Goal: Information Seeking & Learning: Learn about a topic

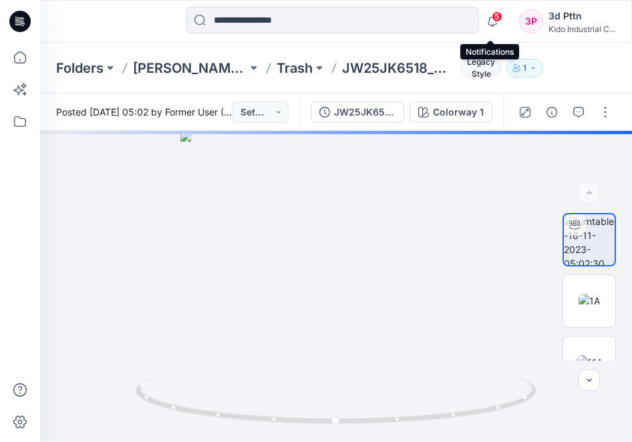
click at [493, 18] on span "5" at bounding box center [496, 16] width 11 height 11
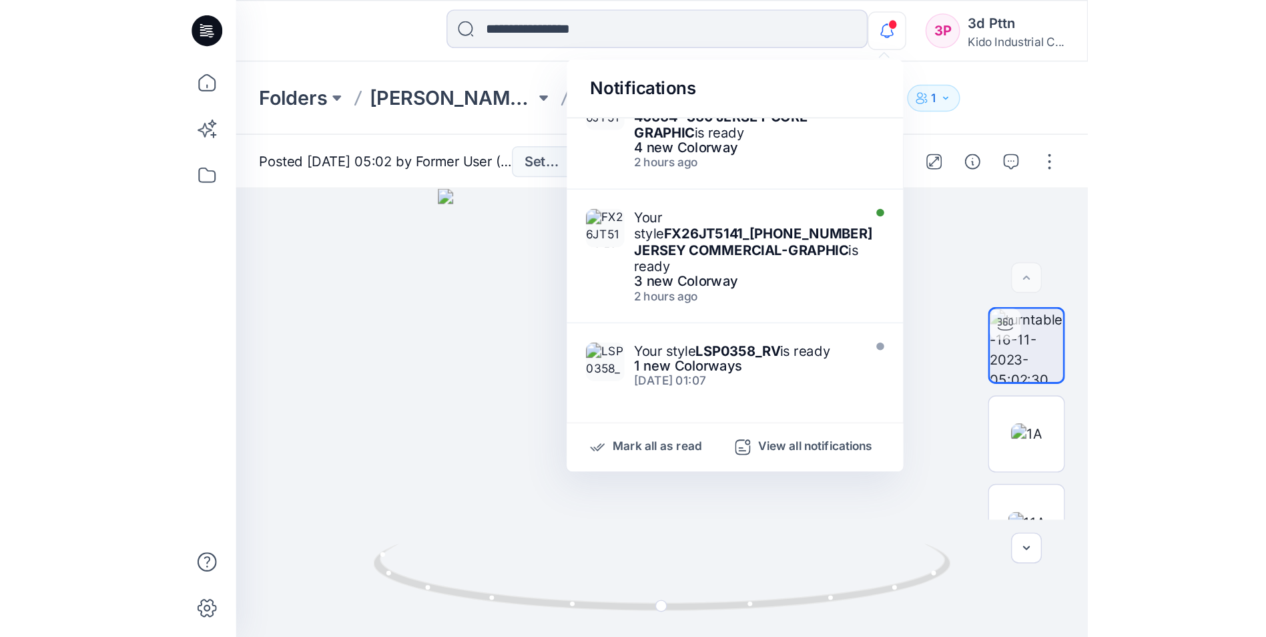
scroll to position [267, 0]
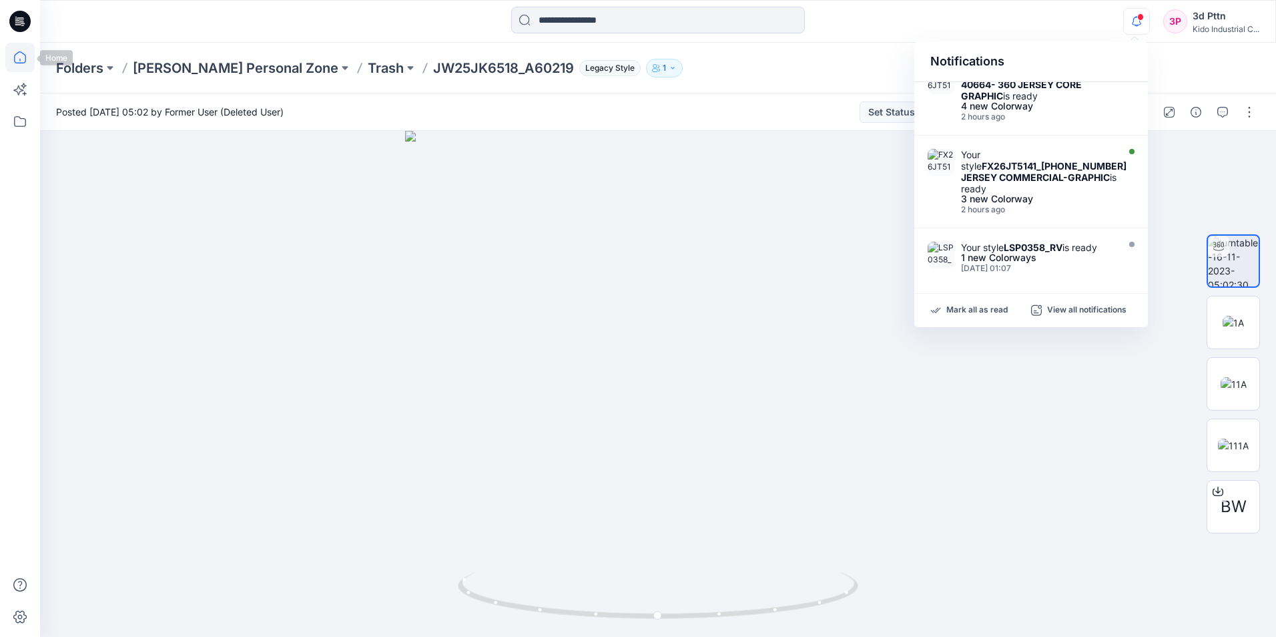
click at [17, 59] on icon at bounding box center [19, 57] width 29 height 29
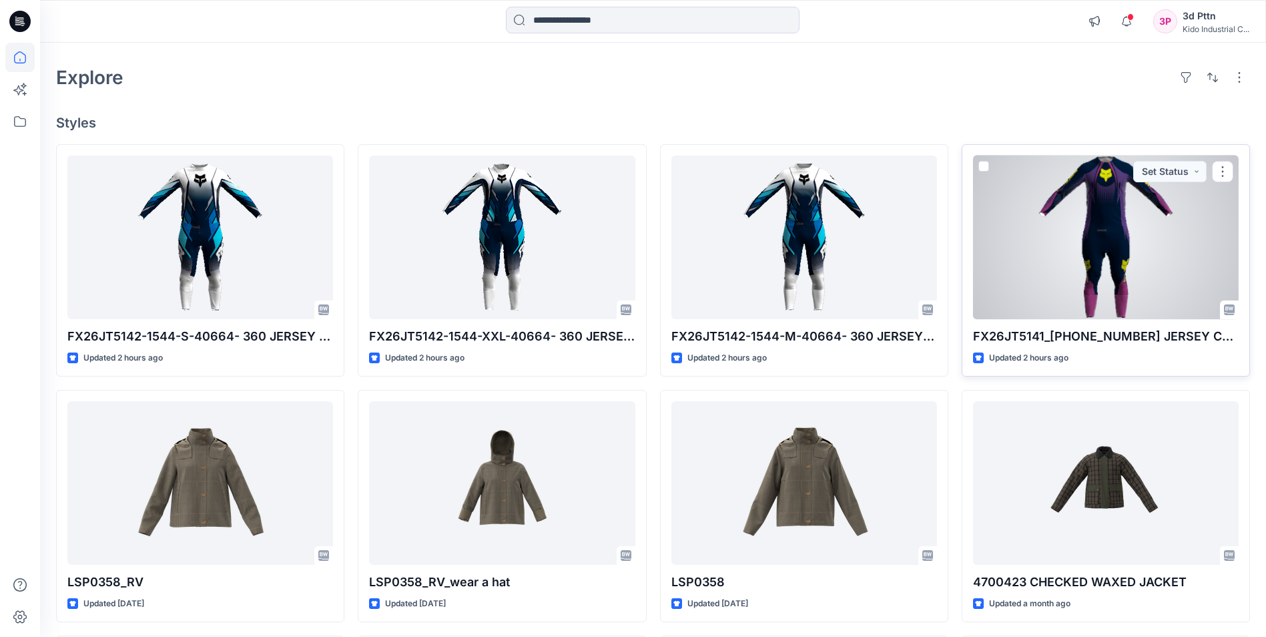
scroll to position [67, 0]
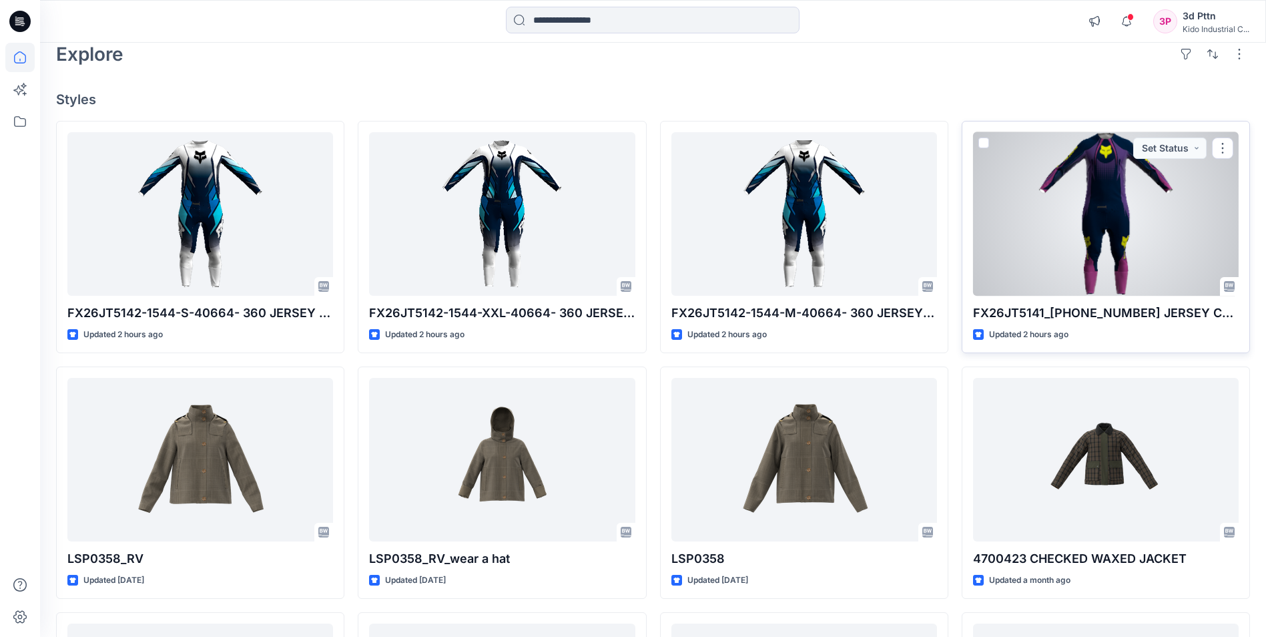
click at [631, 279] on div at bounding box center [1106, 214] width 266 height 164
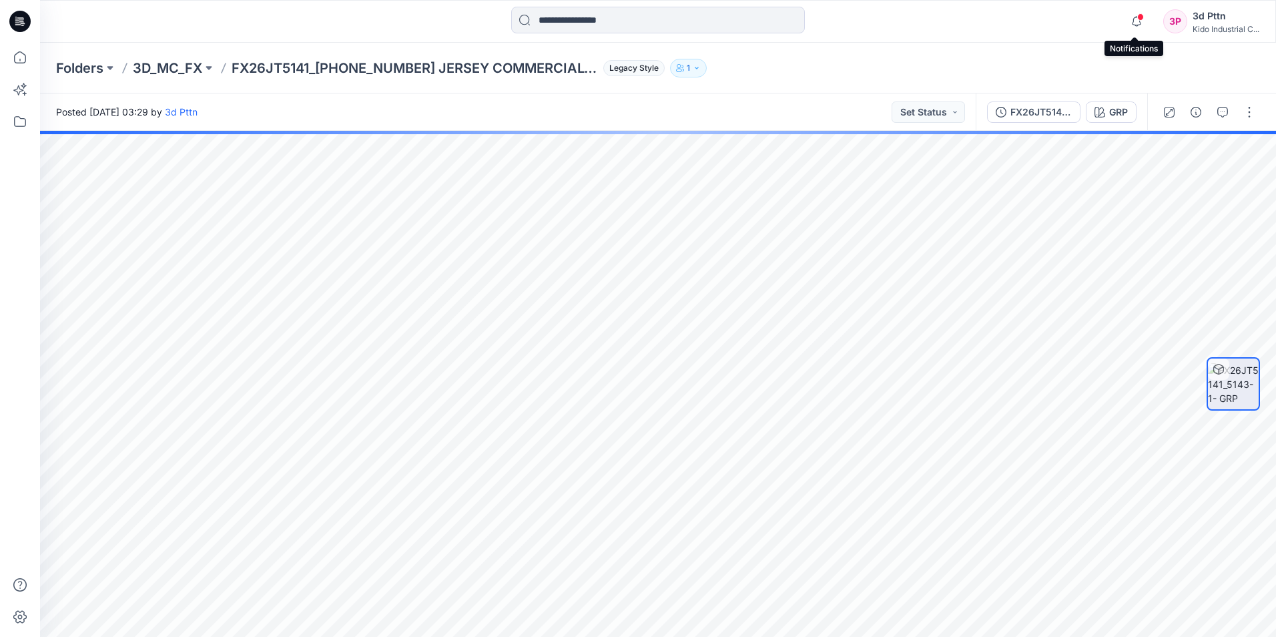
click at [631, 20] on span at bounding box center [1141, 16] width 7 height 7
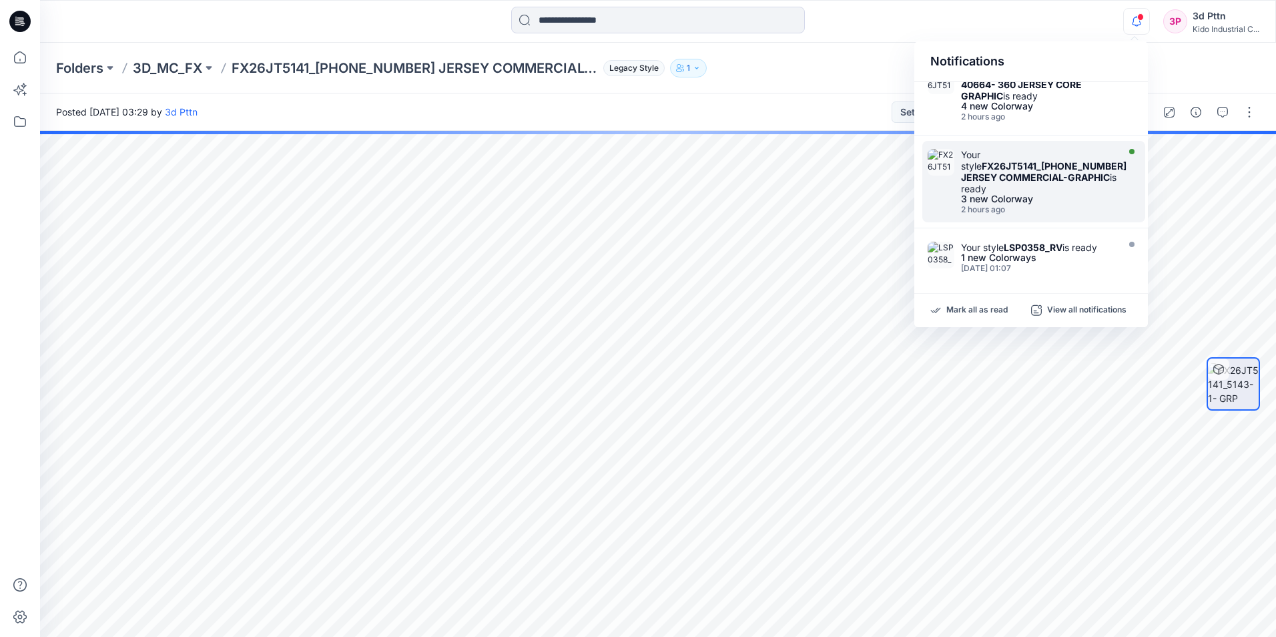
click at [631, 165] on div "Your style FX26JT5141_[PHONE_NUMBER] JERSEY COMMERCIAL-GRAPHIC is ready" at bounding box center [1044, 171] width 166 height 45
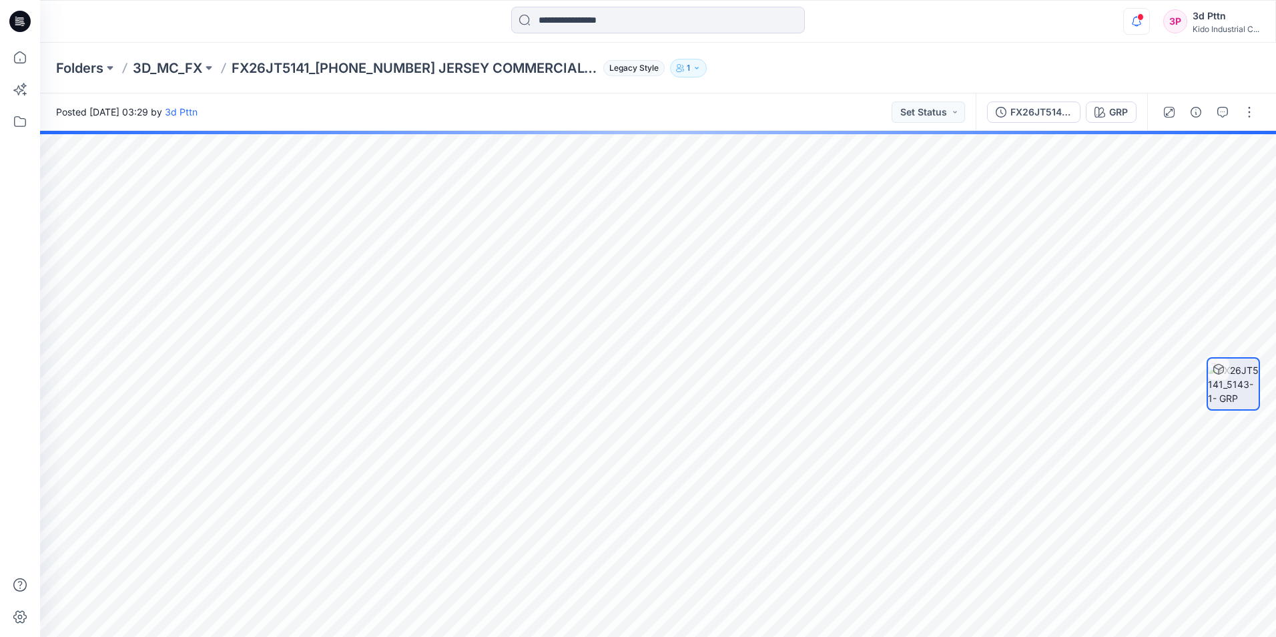
click at [631, 22] on icon "button" at bounding box center [1136, 21] width 25 height 27
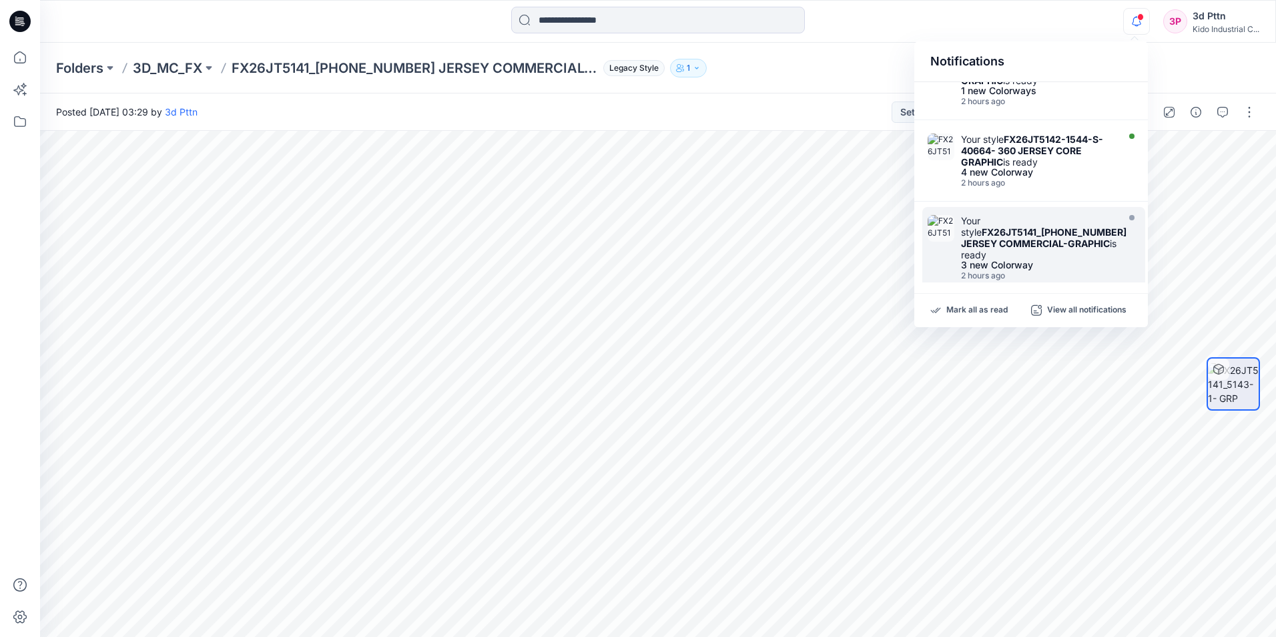
scroll to position [134, 0]
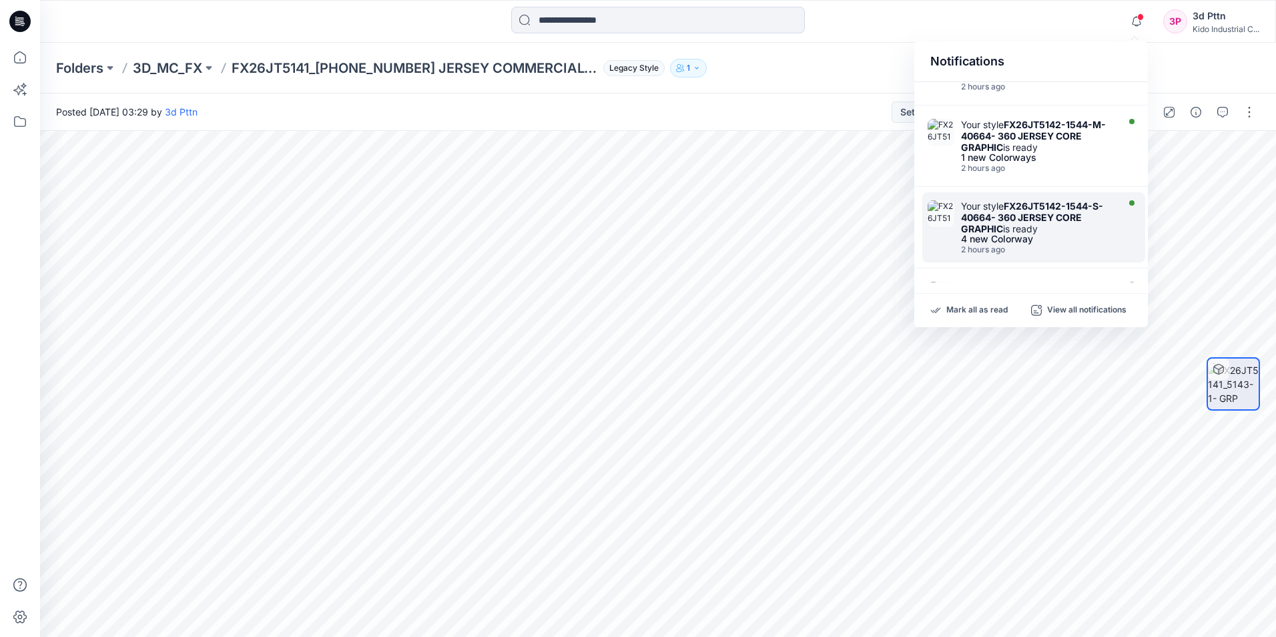
click at [631, 220] on strong "FX26JT5142-1544-S-40664- 360 JERSEY CORE GRAPHIC" at bounding box center [1032, 217] width 142 height 34
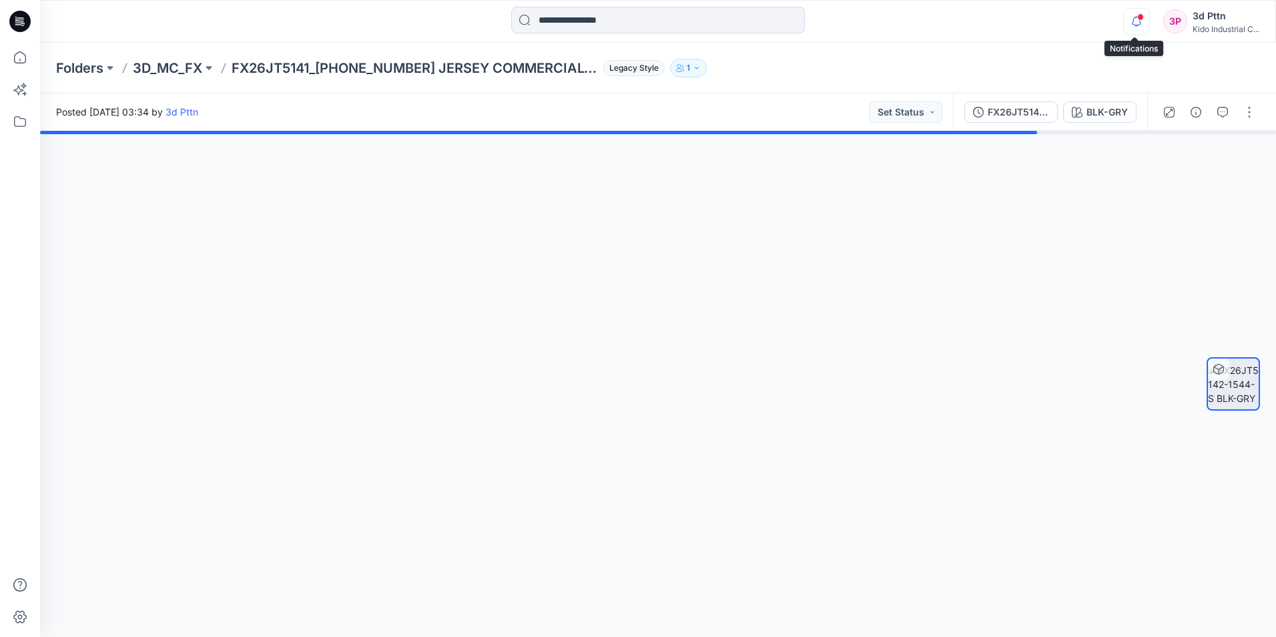
click at [631, 22] on icon "button" at bounding box center [1136, 21] width 25 height 27
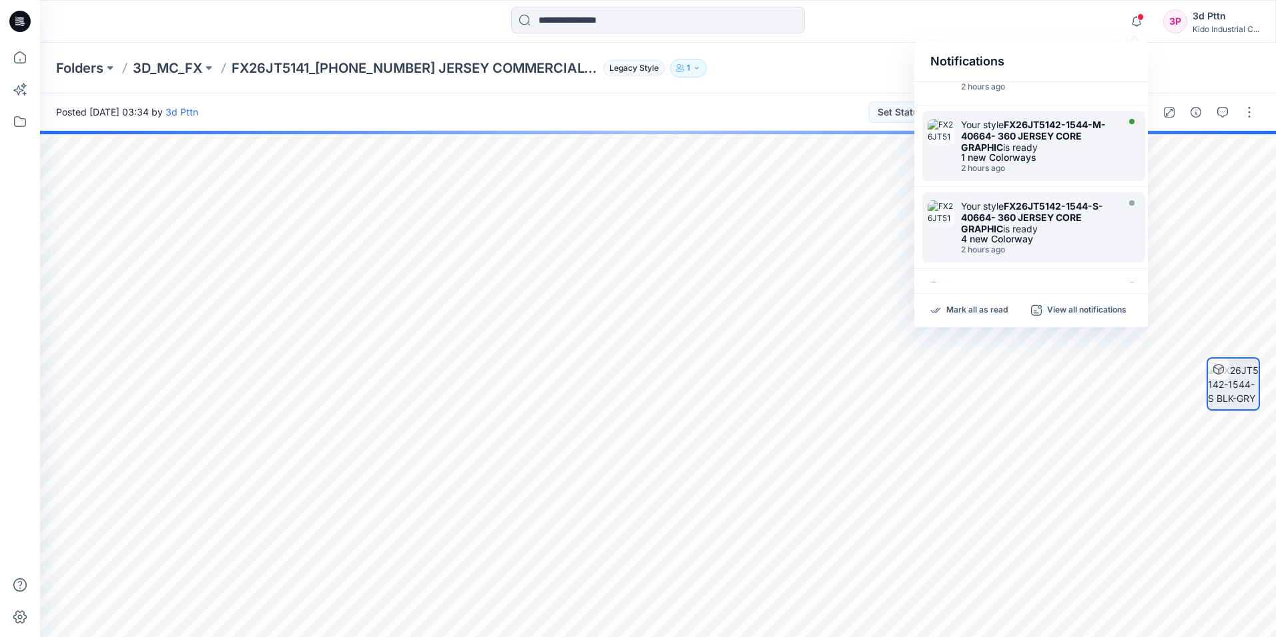
click at [631, 128] on strong "FX26JT5142-1544-M-40664- 360 JERSEY CORE GRAPHIC" at bounding box center [1033, 136] width 145 height 34
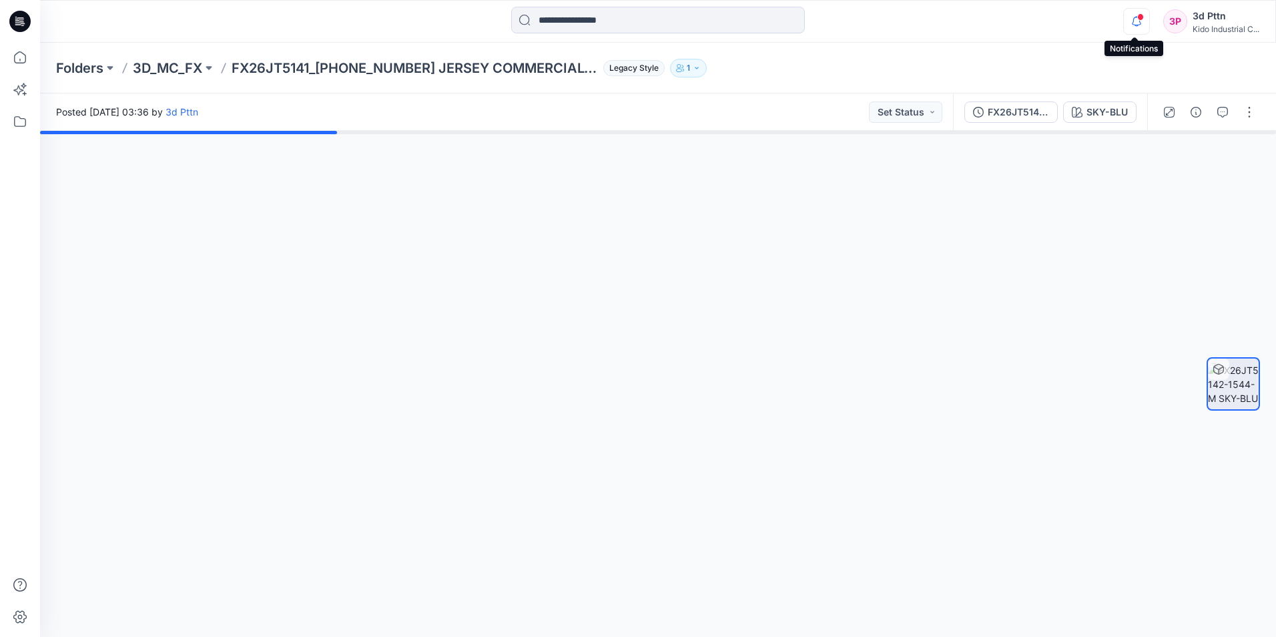
click at [631, 25] on icon "button" at bounding box center [1136, 21] width 25 height 27
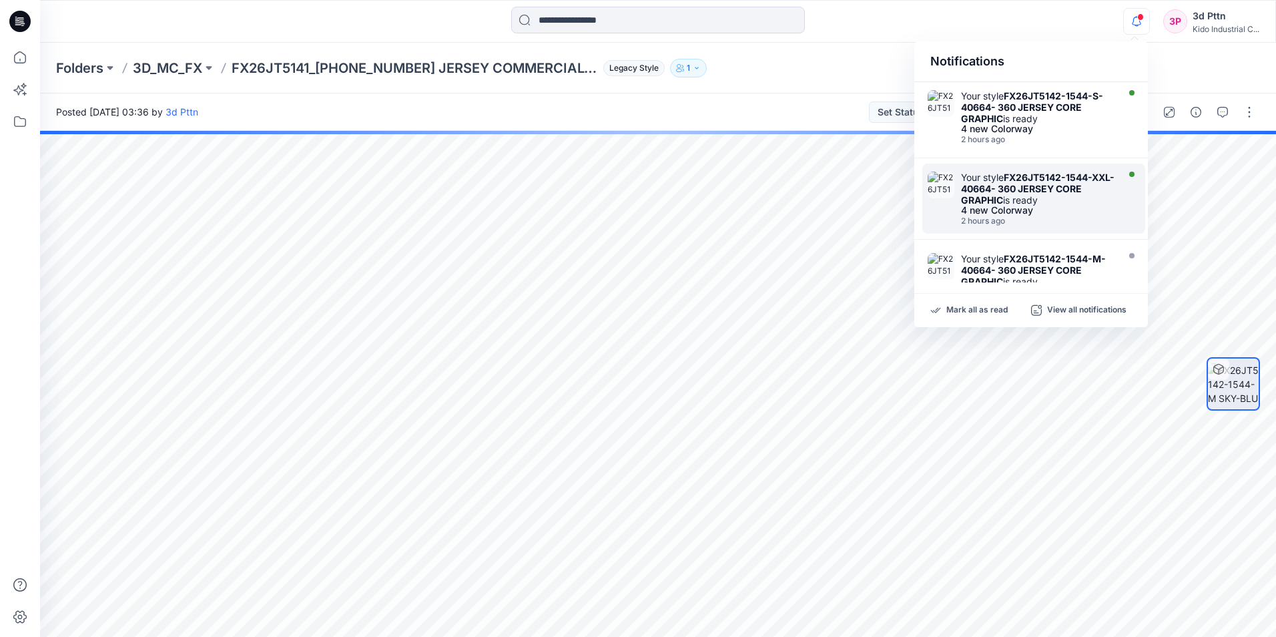
click at [631, 184] on strong "FX26JT5142-1544-XXL-40664- 360 JERSEY CORE GRAPHIC" at bounding box center [1038, 189] width 154 height 34
